Goal: Task Accomplishment & Management: Use online tool/utility

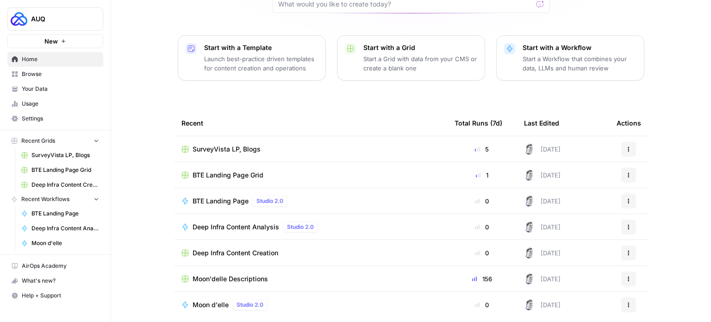
scroll to position [94, 0]
click at [232, 201] on span "BTE Landing Page" at bounding box center [221, 200] width 56 height 9
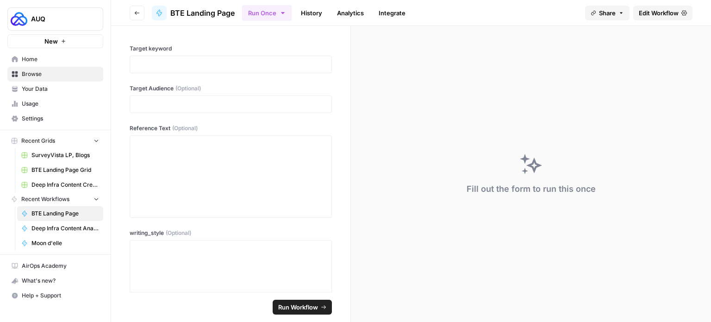
click at [135, 10] on icon "button" at bounding box center [137, 13] width 6 height 6
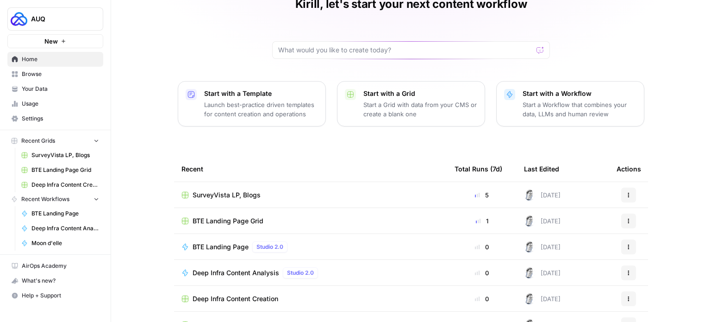
scroll to position [48, 0]
click at [232, 218] on span "BTE Landing Page Grid" at bounding box center [228, 220] width 71 height 9
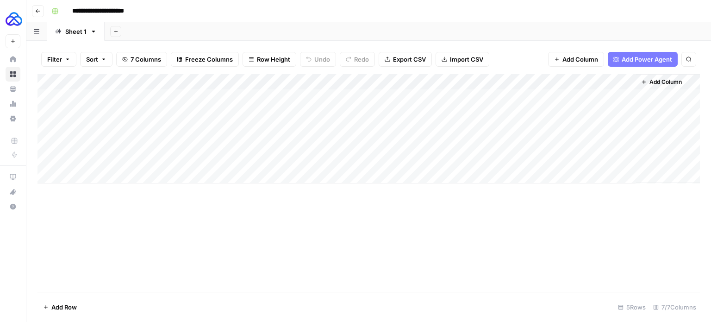
click at [607, 99] on div "Add Column" at bounding box center [368, 128] width 662 height 109
click at [628, 96] on div "Add Column" at bounding box center [368, 128] width 662 height 109
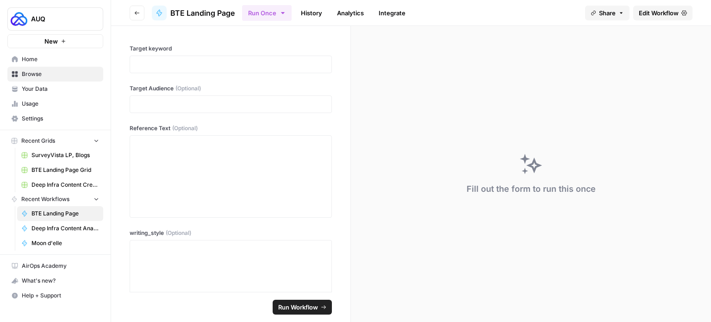
scroll to position [80, 0]
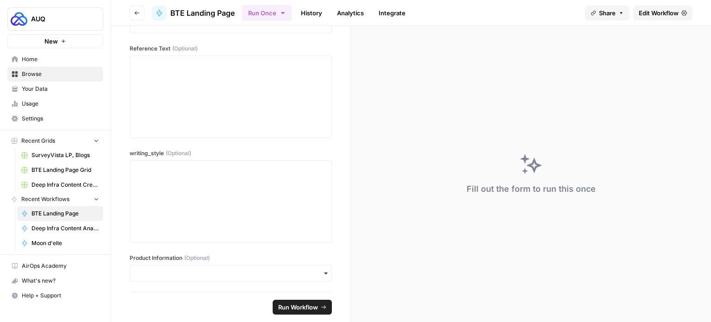
click at [314, 281] on div "Target keyword Target Audience (Optional) Reference Text (Optional) writing_sty…" at bounding box center [230, 159] width 239 height 266
click at [324, 281] on div "Target keyword Target Audience (Optional) Reference Text (Optional) writing_sty…" at bounding box center [230, 159] width 239 height 266
click at [317, 283] on div "Target keyword Target Audience (Optional) Reference Text (Optional) writing_sty…" at bounding box center [230, 159] width 239 height 266
click at [318, 281] on div "Target keyword Target Audience (Optional) Reference Text (Optional) writing_sty…" at bounding box center [230, 159] width 239 height 266
click at [655, 15] on span "Edit Workflow" at bounding box center [659, 12] width 40 height 9
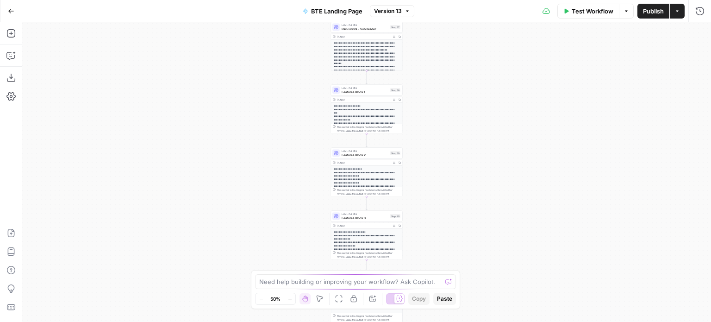
click at [679, 10] on icon "button" at bounding box center [677, 11] width 6 height 6
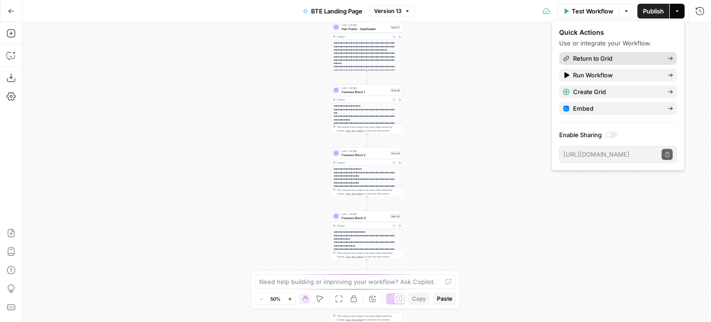
click at [620, 59] on span "Return to Grid" at bounding box center [616, 58] width 87 height 9
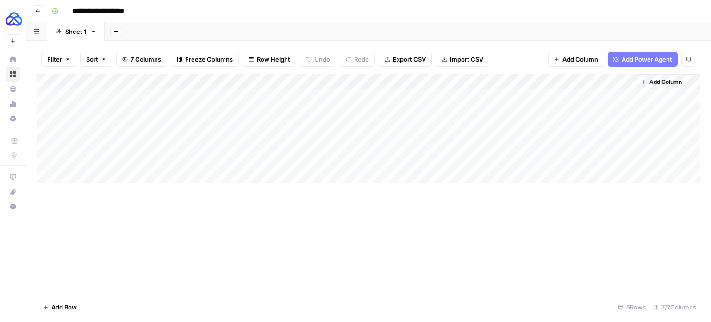
click at [102, 111] on div "Add Column" at bounding box center [368, 128] width 662 height 109
type textarea "**********"
click at [230, 205] on div "Add Column" at bounding box center [368, 183] width 662 height 218
click at [178, 92] on div "Add Column" at bounding box center [368, 128] width 662 height 109
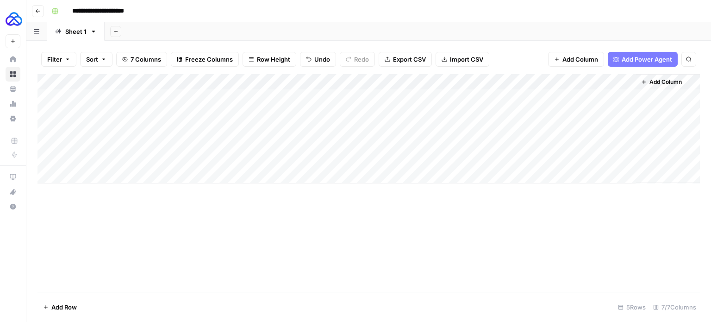
click at [178, 92] on div "Add Column" at bounding box center [368, 128] width 662 height 109
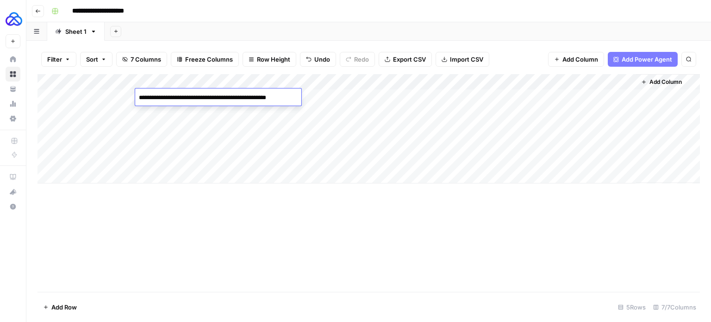
click at [178, 111] on div "Add Column" at bounding box center [368, 128] width 662 height 109
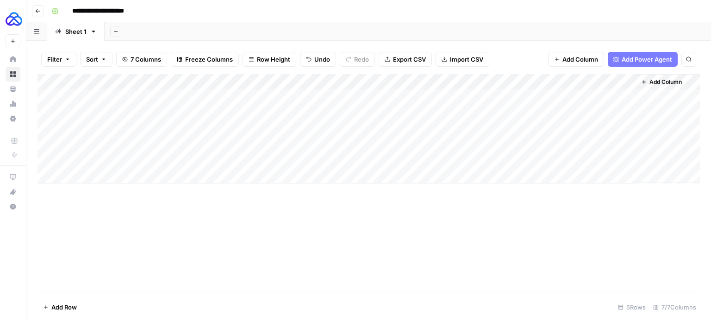
click at [178, 111] on div "Add Column" at bounding box center [368, 128] width 662 height 109
type textarea "**********"
click at [247, 97] on div "Add Column" at bounding box center [368, 128] width 662 height 109
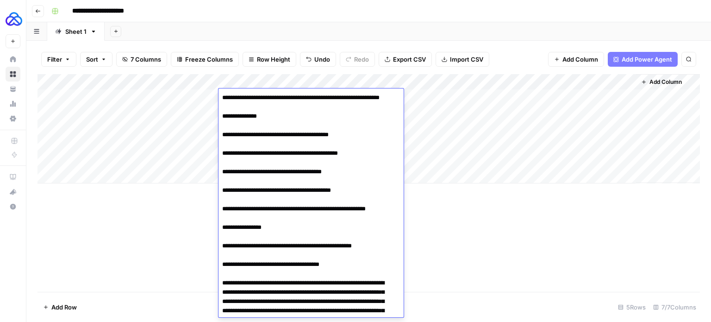
scroll to position [1296, 0]
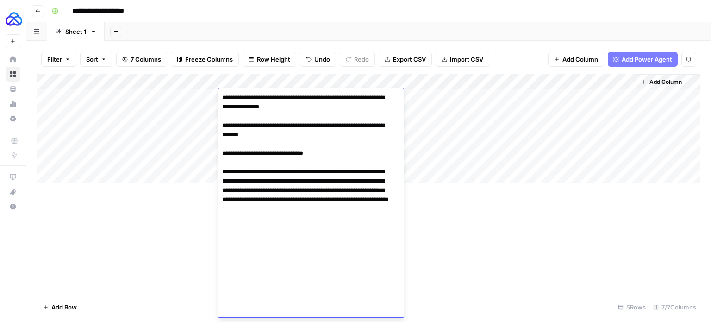
click at [181, 274] on div "Add Column" at bounding box center [368, 183] width 662 height 218
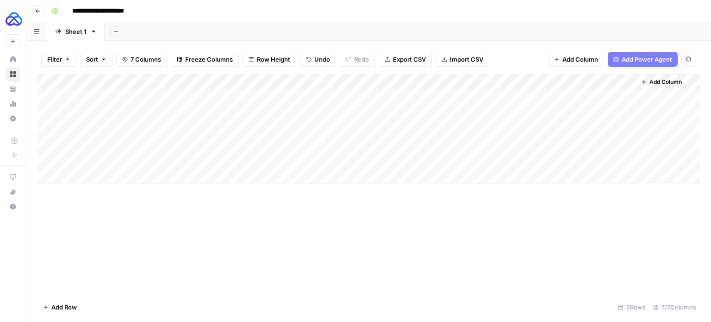
click at [278, 112] on div "Add Column" at bounding box center [368, 128] width 662 height 109
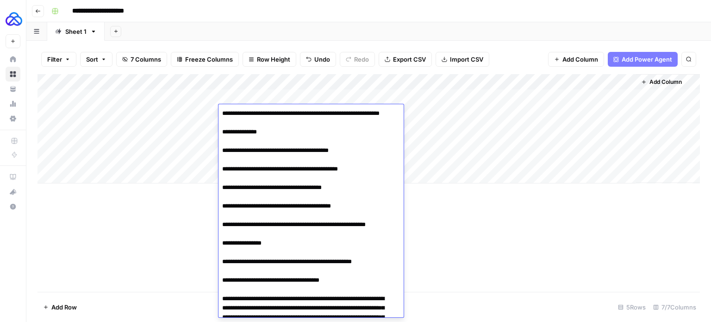
scroll to position [1309, 0]
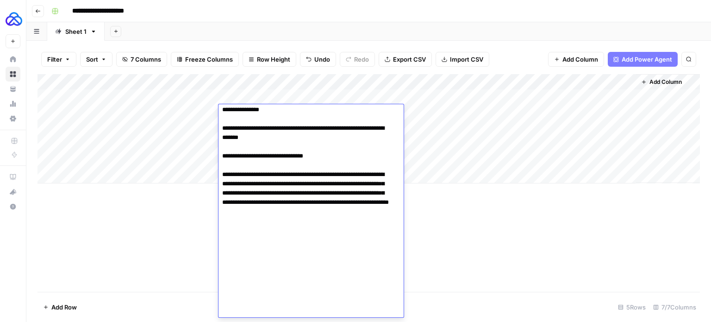
click at [169, 229] on div "Add Column" at bounding box center [368, 183] width 662 height 218
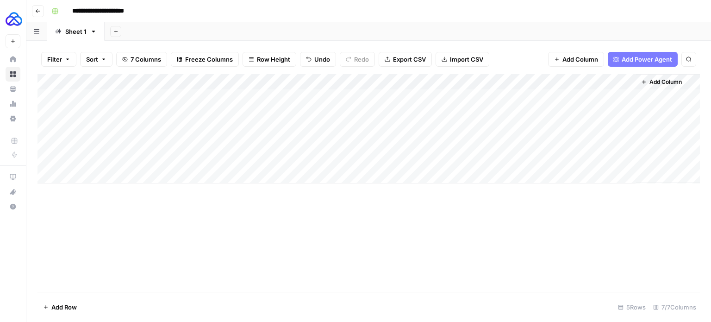
click at [346, 92] on div "Add Column" at bounding box center [368, 128] width 662 height 109
drag, startPoint x: 241, startPoint y: 257, endPoint x: 446, endPoint y: 231, distance: 207.1
click at [446, 231] on div "Add Column" at bounding box center [368, 183] width 662 height 218
click at [341, 114] on div "Add Column" at bounding box center [368, 128] width 662 height 109
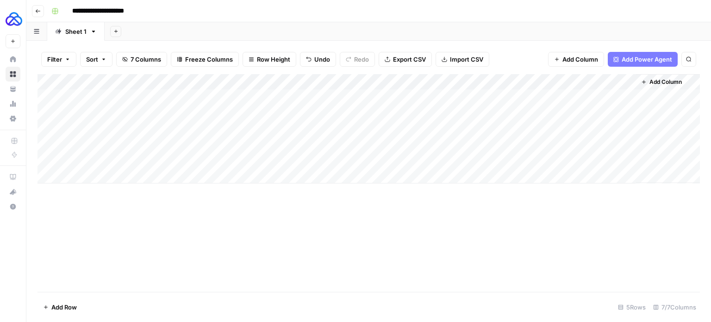
click at [341, 114] on div "Add Column" at bounding box center [368, 128] width 662 height 109
click at [341, 114] on textarea at bounding box center [376, 113] width 148 height 13
paste textarea "**********"
type textarea "**********"
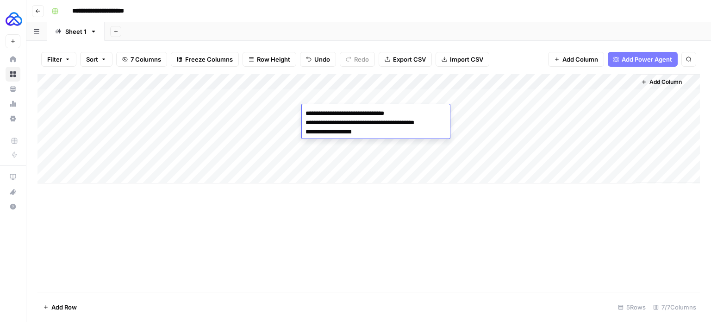
click at [270, 273] on div "Add Column" at bounding box center [368, 183] width 662 height 218
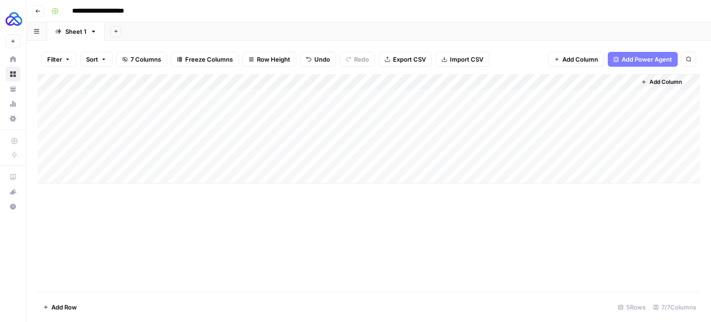
click at [461, 83] on div "Add Column" at bounding box center [368, 128] width 662 height 109
click at [312, 236] on div "Add Column" at bounding box center [368, 183] width 662 height 218
click at [462, 81] on div "Add Column" at bounding box center [368, 128] width 662 height 109
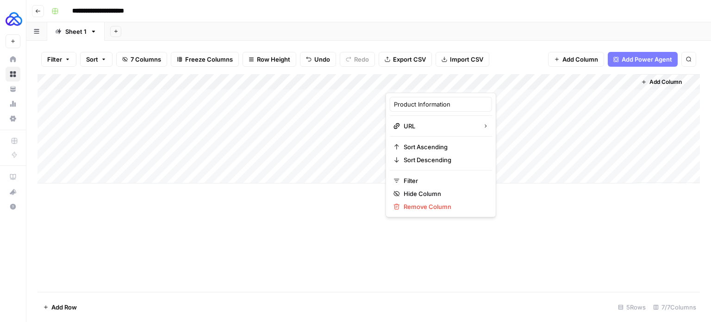
click at [316, 201] on div "Add Column" at bounding box center [368, 183] width 662 height 218
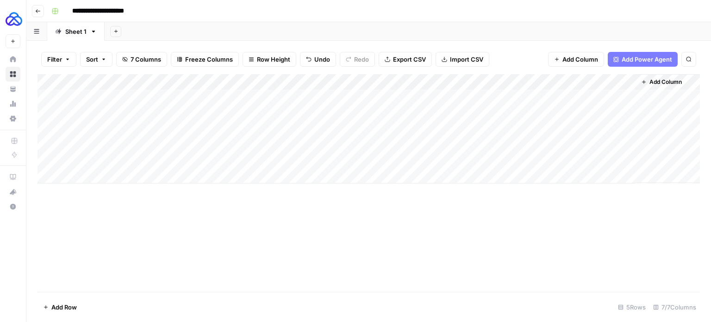
click at [532, 79] on div "Add Column" at bounding box center [368, 128] width 662 height 109
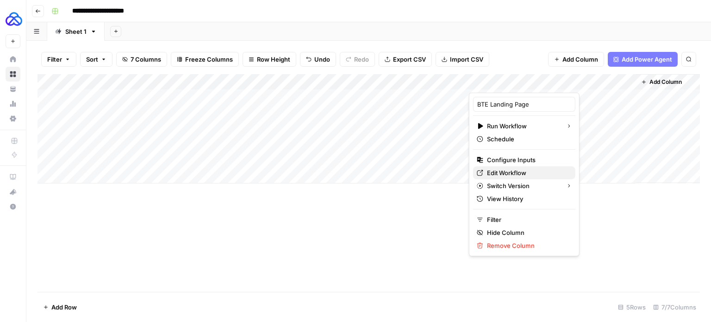
click at [516, 170] on span "Edit Workflow" at bounding box center [527, 172] width 81 height 9
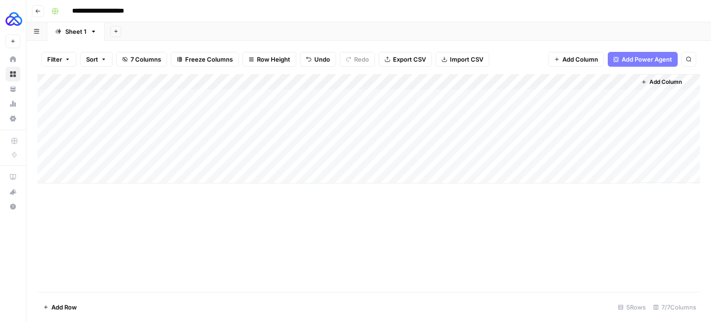
click at [460, 81] on div "Add Column" at bounding box center [368, 128] width 662 height 109
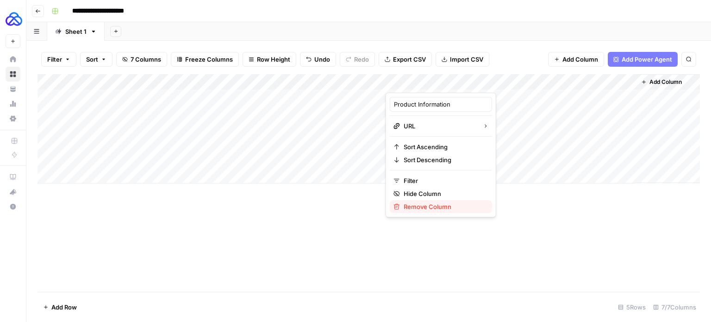
click at [433, 204] on span "Remove Column" at bounding box center [444, 206] width 81 height 9
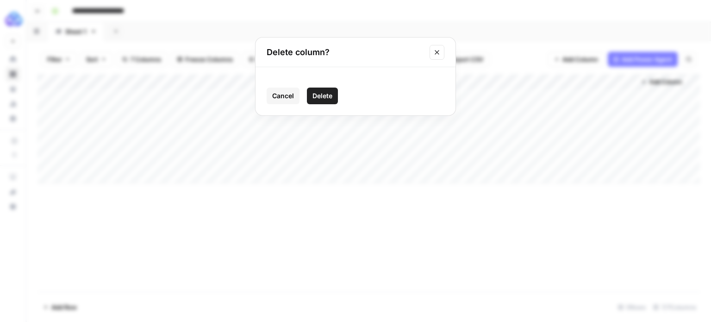
click at [328, 101] on button "Delete" at bounding box center [322, 95] width 31 height 17
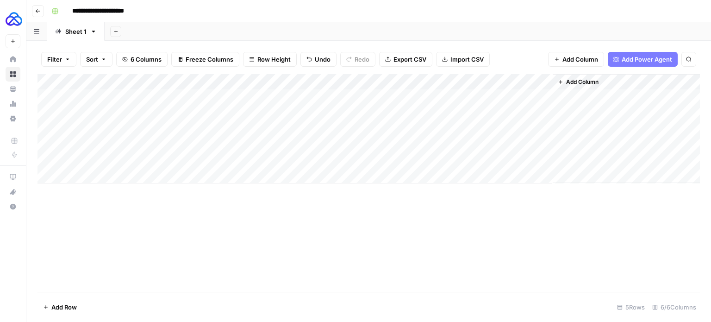
click at [573, 60] on span "Add Column" at bounding box center [580, 59] width 36 height 9
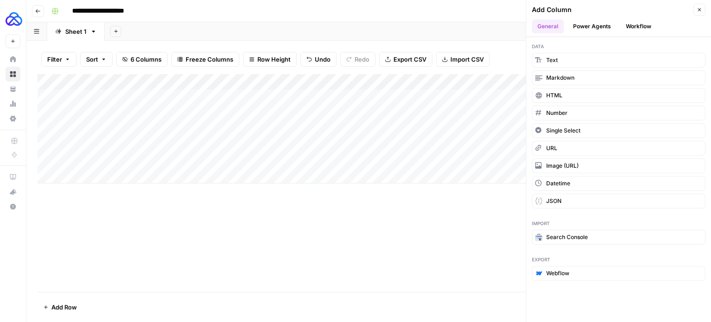
click at [643, 33] on header "Add Column Close General Power Agents Workflow" at bounding box center [618, 18] width 185 height 37
click at [643, 30] on button "Workflow" at bounding box center [638, 26] width 37 height 14
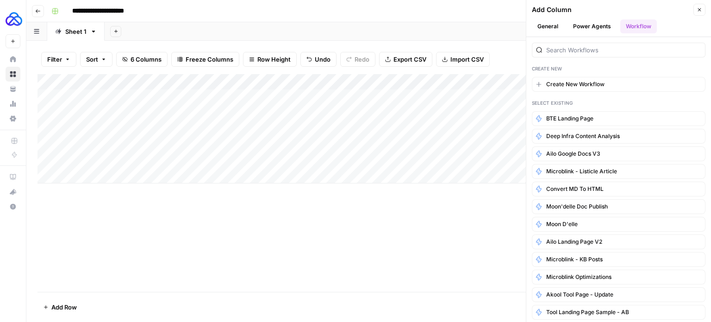
click at [610, 29] on button "Power Agents" at bounding box center [591, 26] width 49 height 14
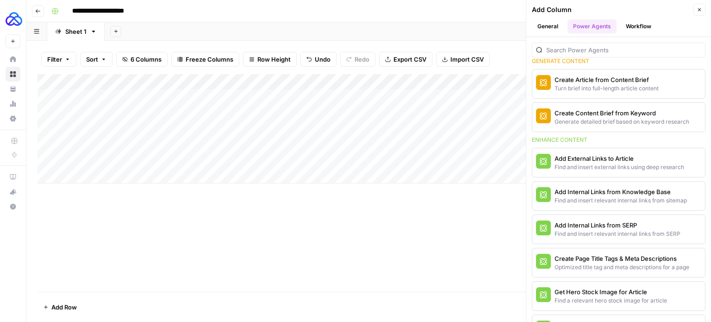
scroll to position [0, 0]
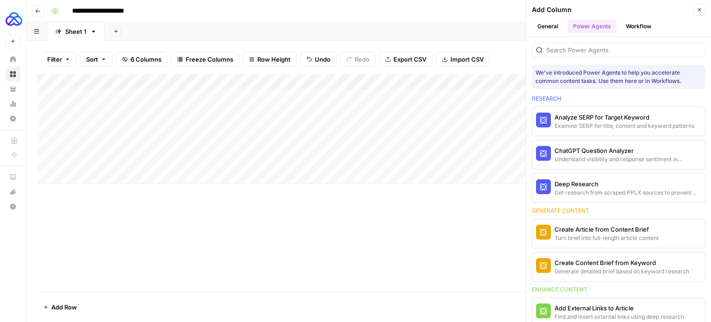
click at [555, 25] on button "General" at bounding box center [548, 26] width 32 height 14
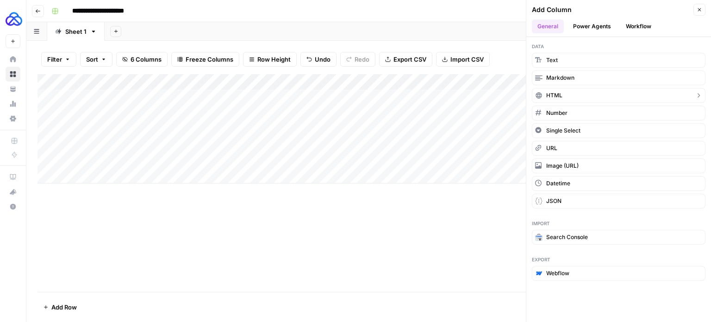
click at [566, 92] on button "HTML" at bounding box center [619, 95] width 174 height 15
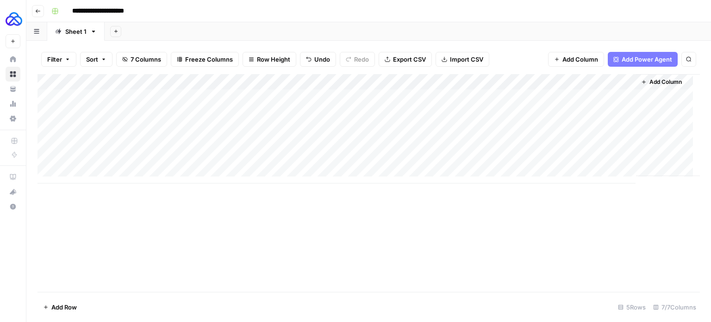
click at [625, 83] on div "Add Column" at bounding box center [368, 128] width 662 height 109
click at [601, 173] on span "Remove Column" at bounding box center [610, 172] width 81 height 9
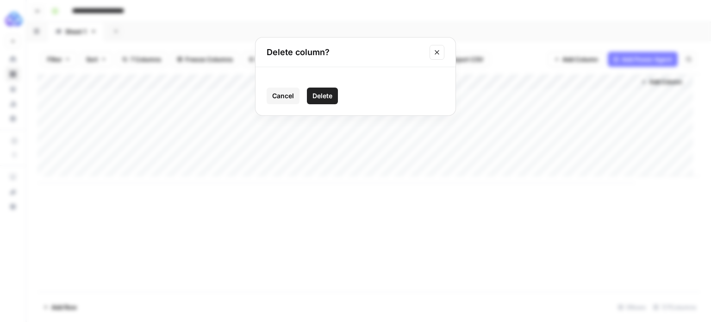
click at [331, 93] on span "Delete" at bounding box center [322, 95] width 20 height 9
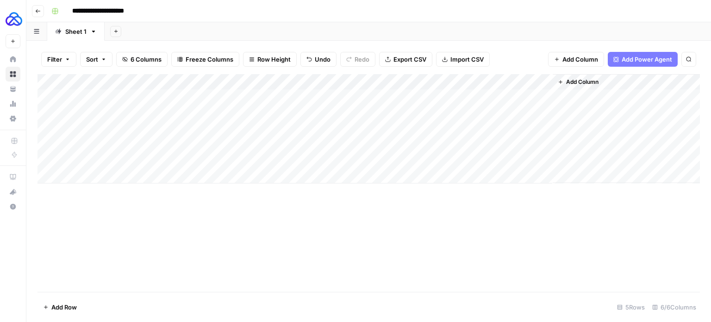
click at [574, 82] on span "Add Column" at bounding box center [582, 82] width 32 height 8
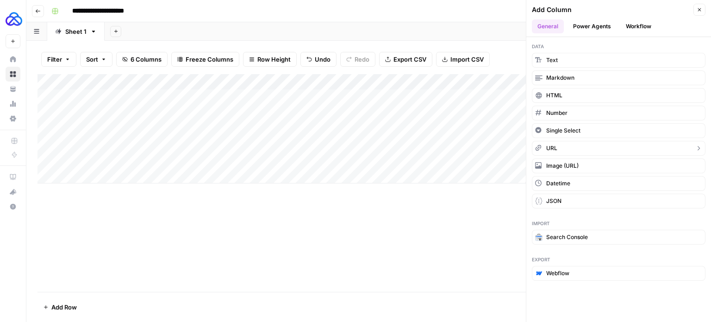
click at [573, 143] on button "URL" at bounding box center [619, 148] width 174 height 15
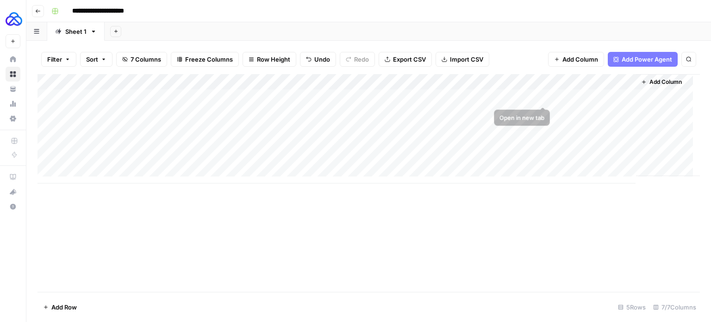
click at [574, 88] on div "Add Column" at bounding box center [368, 128] width 662 height 109
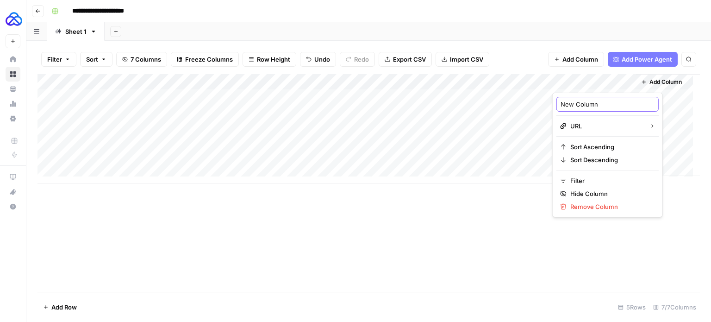
click at [577, 103] on input "New Column" at bounding box center [607, 104] width 94 height 9
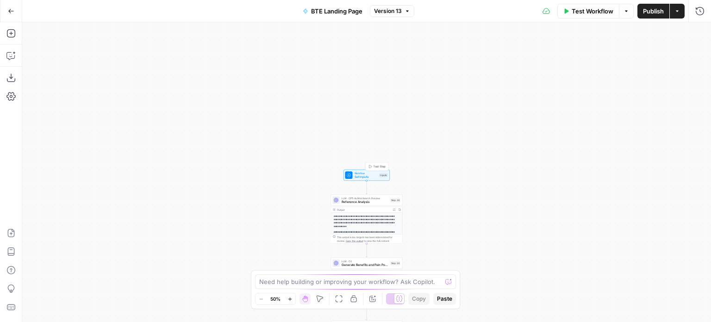
click at [370, 178] on span "Set Inputs" at bounding box center [366, 176] width 23 height 5
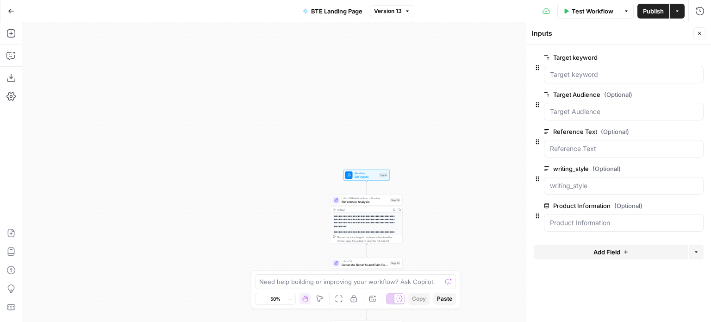
click at [610, 255] on button "Add Field" at bounding box center [611, 251] width 154 height 15
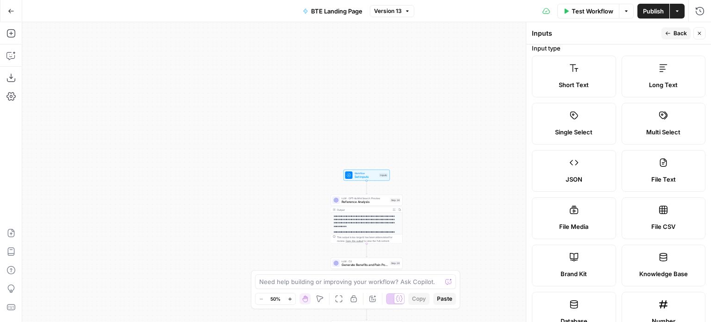
scroll to position [7, 0]
click at [588, 118] on label "Single Select" at bounding box center [574, 123] width 84 height 42
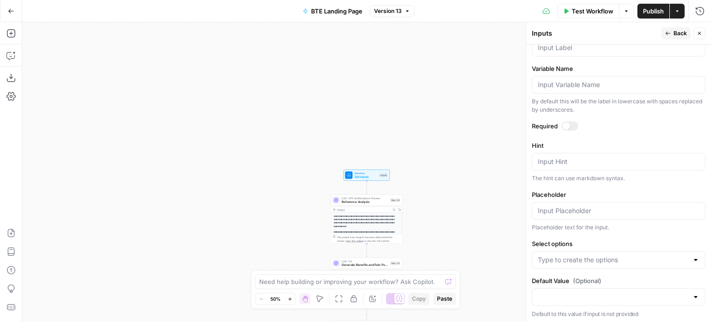
scroll to position [0, 0]
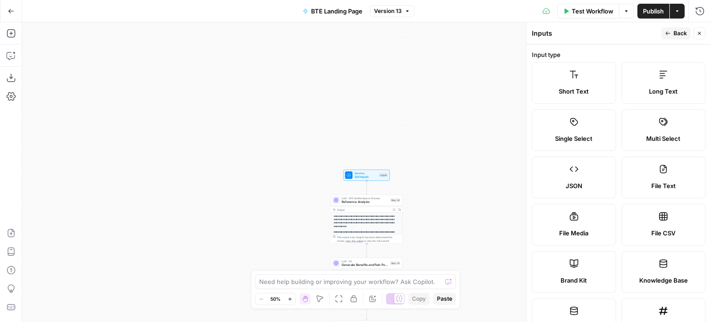
click at [586, 88] on span "Short Text" at bounding box center [574, 91] width 30 height 9
click at [632, 83] on label "Long Text" at bounding box center [664, 83] width 84 height 42
click at [674, 143] on label "Multi Select" at bounding box center [664, 130] width 84 height 42
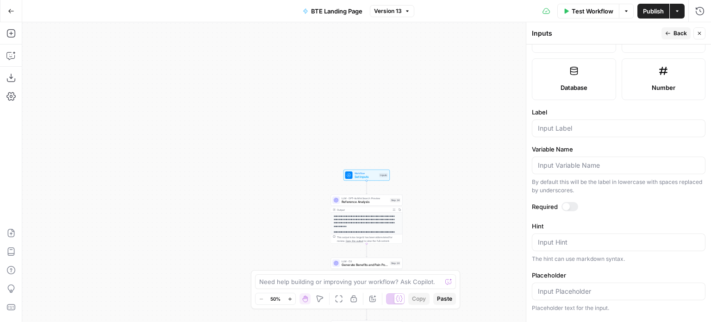
click at [574, 68] on icon at bounding box center [574, 71] width 8 height 8
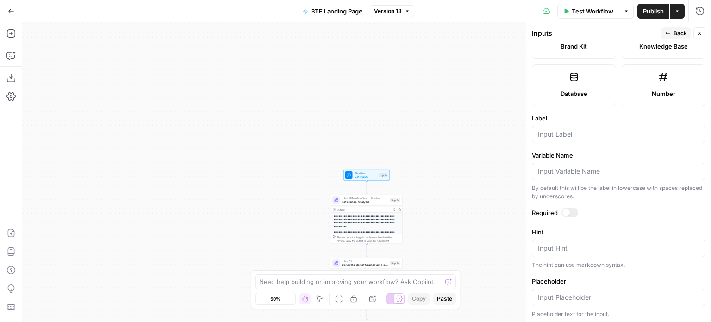
click at [645, 89] on div "Number" at bounding box center [663, 93] width 68 height 9
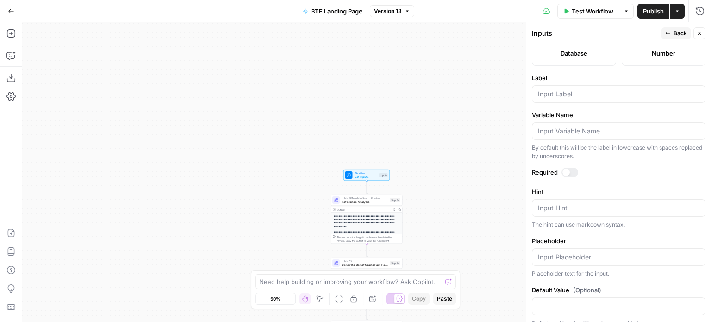
scroll to position [283, 0]
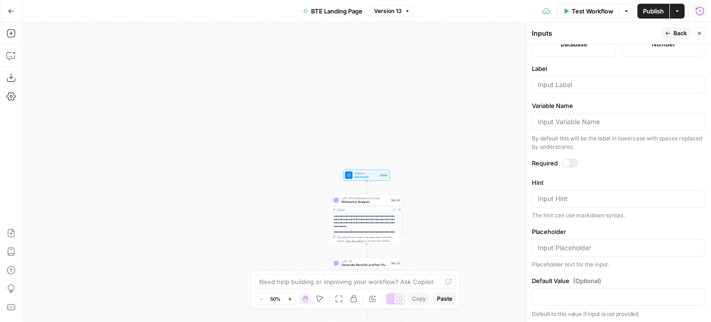
click at [699, 12] on icon "button" at bounding box center [699, 10] width 9 height 9
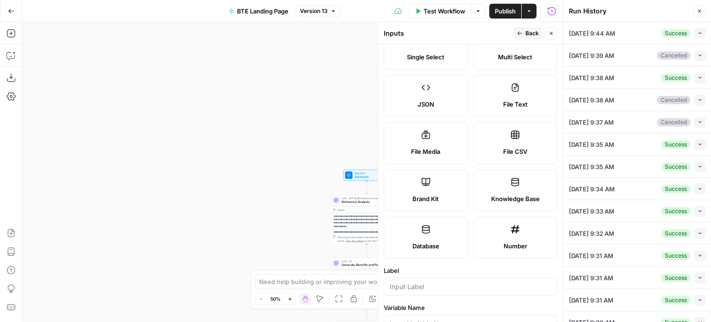
scroll to position [82, 0]
click at [444, 210] on div "Short Text Long Text Single Select Multi Select JSON File Text File Media File …" at bounding box center [471, 119] width 174 height 278
click at [447, 235] on label "Database" at bounding box center [426, 237] width 84 height 42
click at [512, 181] on icon at bounding box center [514, 180] width 9 height 9
click at [416, 179] on label "Brand Kit" at bounding box center [426, 189] width 84 height 42
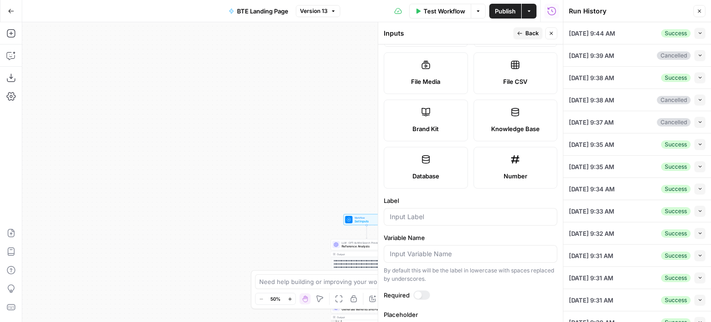
scroll to position [185, 0]
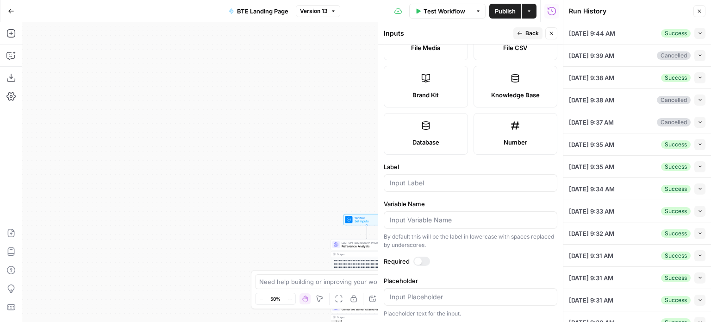
click at [446, 128] on label "Database" at bounding box center [426, 134] width 84 height 42
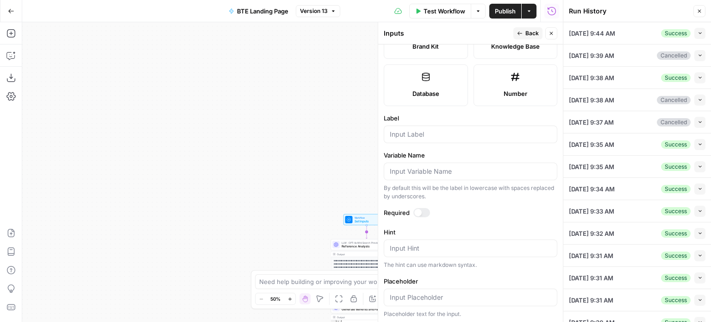
click at [367, 227] on icon "Edge from start to step_34" at bounding box center [366, 231] width 1 height 13
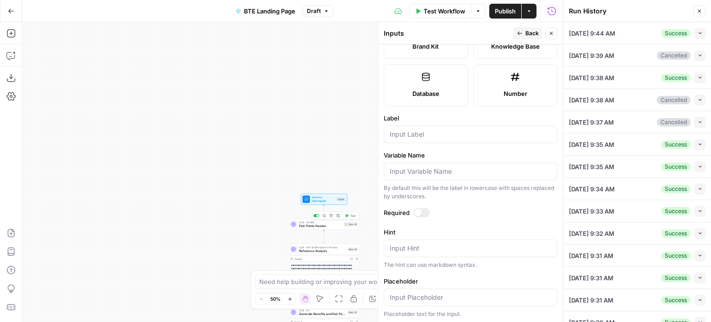
click at [332, 215] on icon "button" at bounding box center [332, 216] width 4 height 4
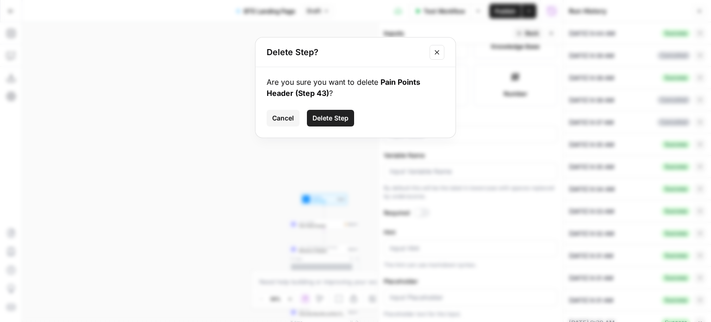
click at [340, 124] on button "Delete Step" at bounding box center [330, 118] width 47 height 17
